Goal: Information Seeking & Learning: Learn about a topic

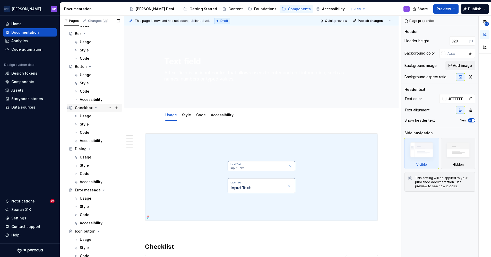
scroll to position [58, 0]
click at [90, 197] on div "Usage" at bounding box center [86, 197] width 12 height 5
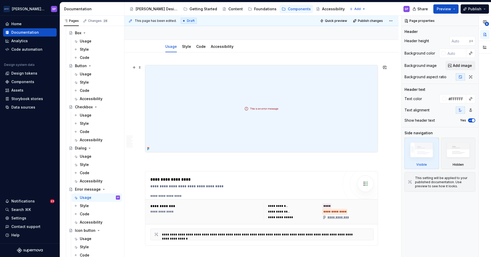
scroll to position [2, 0]
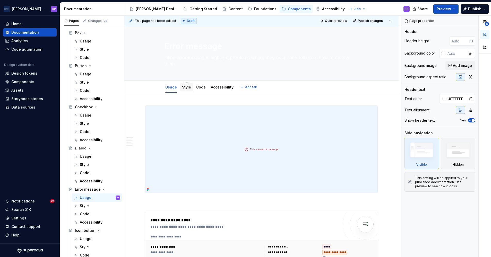
click at [184, 85] on link "Style" at bounding box center [186, 87] width 9 height 4
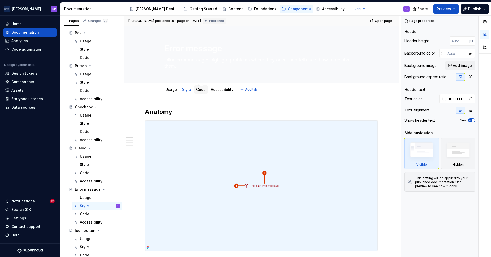
click at [197, 92] on div "Code" at bounding box center [201, 89] width 10 height 6
click at [202, 89] on link "Code" at bounding box center [201, 89] width 10 height 4
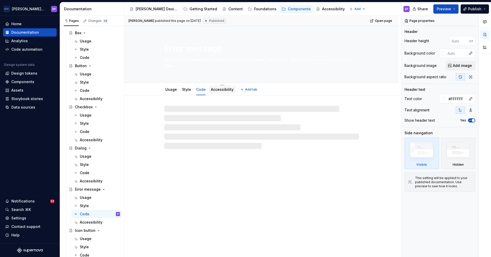
click at [216, 89] on link "Accessibility" at bounding box center [222, 89] width 23 height 4
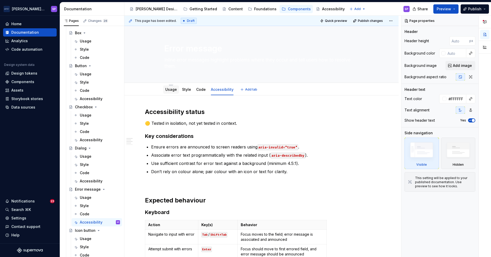
click at [169, 89] on link "Usage" at bounding box center [171, 89] width 12 height 4
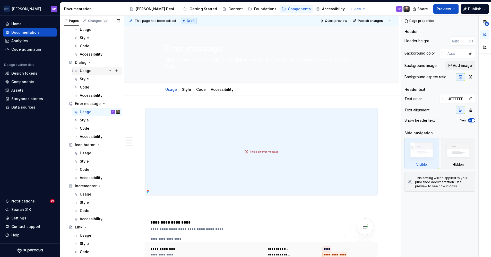
scroll to position [144, 0]
click at [182, 91] on link "Style" at bounding box center [186, 89] width 9 height 4
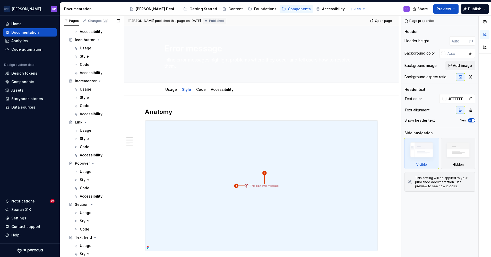
scroll to position [265, 0]
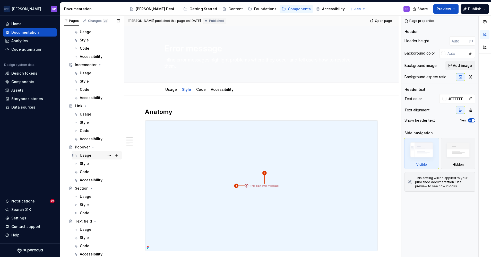
click at [79, 156] on div "Usage" at bounding box center [97, 155] width 46 height 7
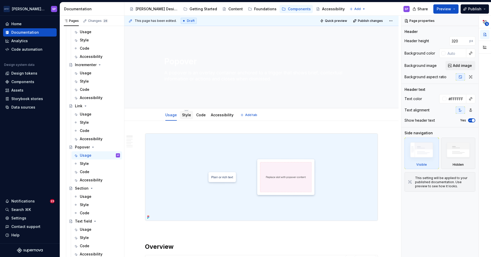
click at [184, 113] on link "Style" at bounding box center [186, 115] width 9 height 4
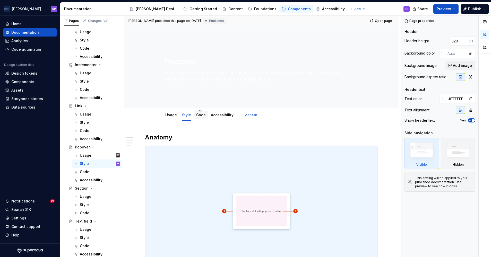
click at [202, 115] on link "Code" at bounding box center [201, 115] width 10 height 4
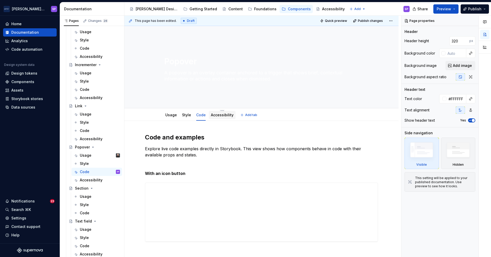
click at [212, 116] on link "Accessibility" at bounding box center [222, 115] width 23 height 4
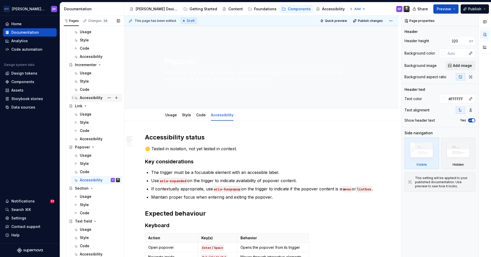
click at [89, 96] on div "Accessibility" at bounding box center [91, 97] width 23 height 5
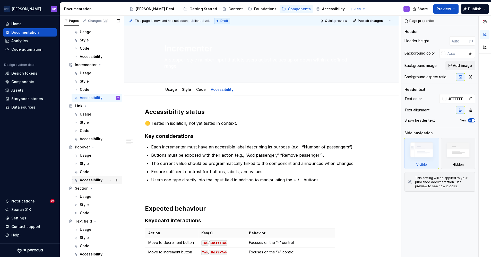
click at [89, 177] on div "Accessibility" at bounding box center [100, 180] width 40 height 7
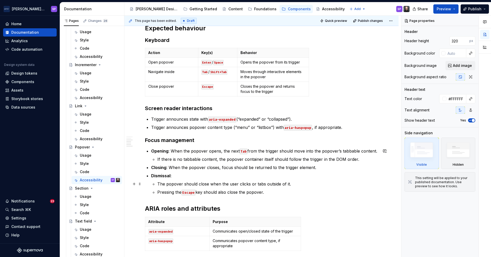
scroll to position [186, 0]
click at [86, 170] on div "Code" at bounding box center [85, 171] width 10 height 5
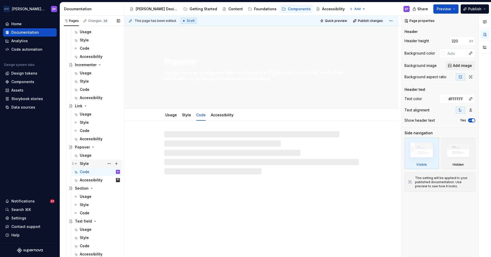
click at [84, 165] on div "Style" at bounding box center [84, 163] width 9 height 5
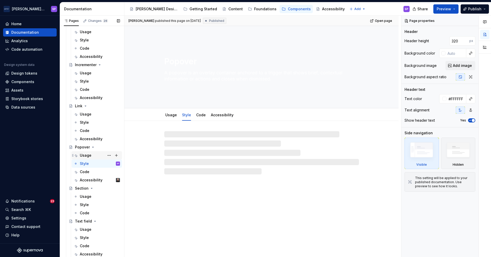
click at [84, 156] on div "Usage" at bounding box center [86, 155] width 12 height 5
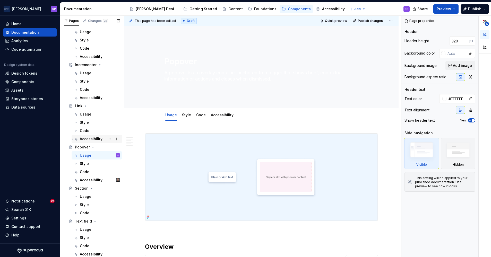
click at [86, 139] on div "Accessibility" at bounding box center [91, 138] width 23 height 5
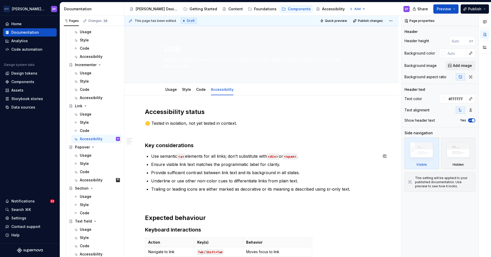
scroll to position [147, 0]
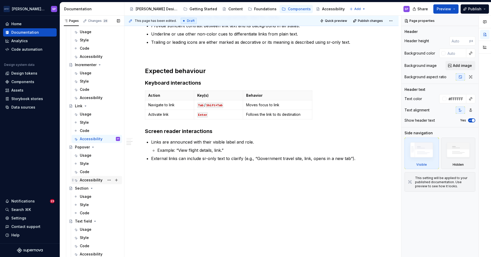
click at [79, 177] on div "Accessibility" at bounding box center [97, 180] width 46 height 7
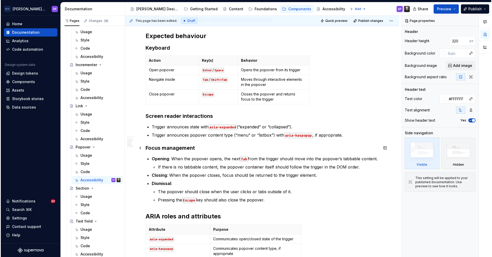
scroll to position [178, 0]
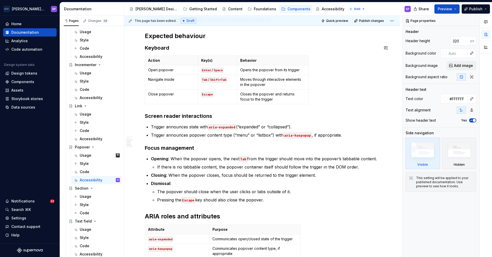
type textarea "*"
